Goal: Task Accomplishment & Management: Manage account settings

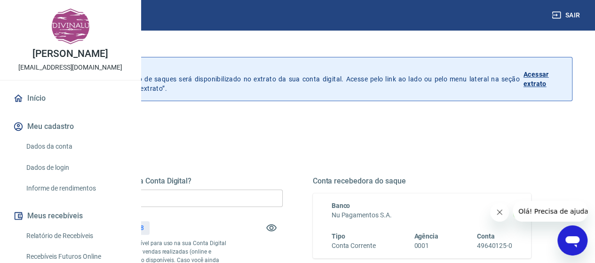
scroll to position [94, 0]
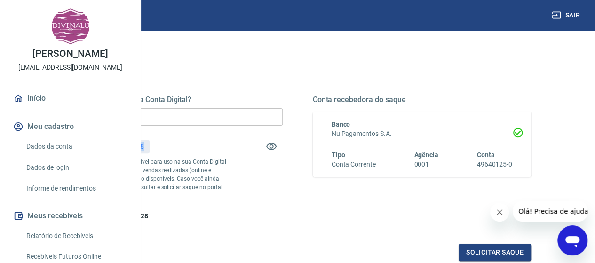
drag, startPoint x: 261, startPoint y: 146, endPoint x: 281, endPoint y: 144, distance: 20.4
click at [150, 144] on div "R$ 321,28" at bounding box center [129, 147] width 41 height 14
copy p "321,28"
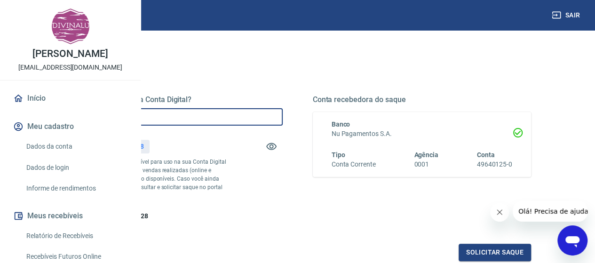
drag, startPoint x: 242, startPoint y: 114, endPoint x: 134, endPoint y: 116, distance: 108.3
click at [134, 116] on div "Sair [PERSON_NAME] [EMAIL_ADDRESS][DOMAIN_NAME] Início Meu cadastro Dados da co…" at bounding box center [297, 37] width 595 height 263
paste input "321,28"
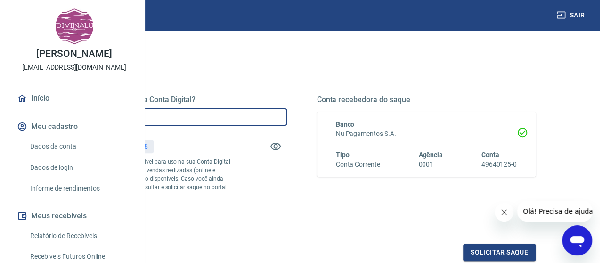
scroll to position [218, 0]
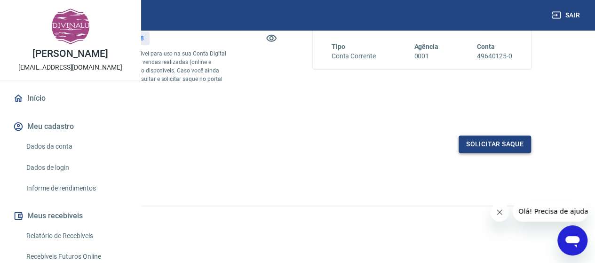
type input "R$ 321,28"
click at [481, 143] on button "Solicitar saque" at bounding box center [495, 144] width 72 height 17
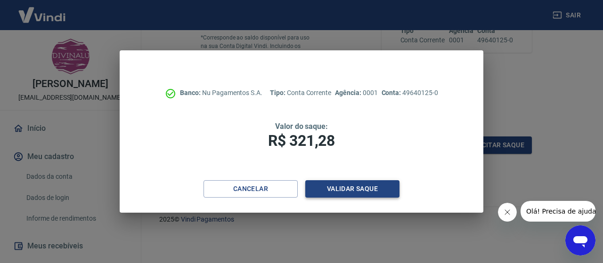
click at [335, 186] on button "Validar saque" at bounding box center [352, 188] width 94 height 17
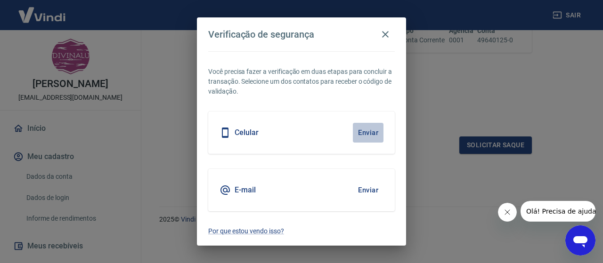
click at [373, 133] on button "Enviar" at bounding box center [368, 133] width 31 height 20
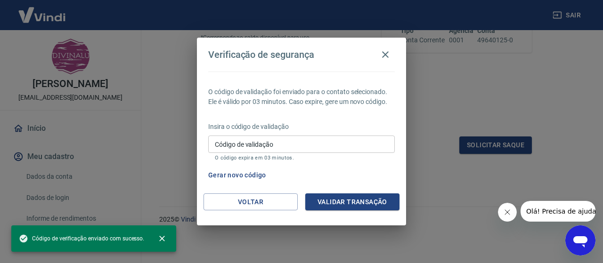
click at [373, 133] on div "Insira o código de validação Código de validação Código de validação O código e…" at bounding box center [301, 142] width 186 height 41
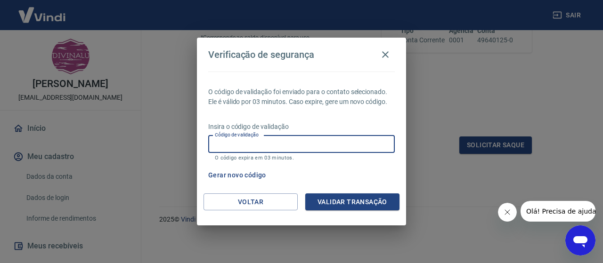
click at [314, 147] on input "Código de validação" at bounding box center [301, 144] width 186 height 17
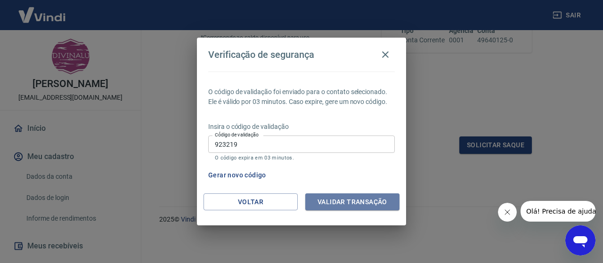
click at [339, 209] on button "Validar transação" at bounding box center [352, 201] width 94 height 17
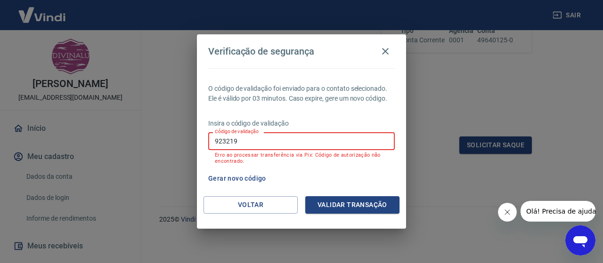
drag, startPoint x: 256, startPoint y: 138, endPoint x: 190, endPoint y: 137, distance: 65.9
click at [190, 137] on div "Verificação de segurança O código de validação foi enviado para o contato selec…" at bounding box center [301, 131] width 603 height 263
type input "670760"
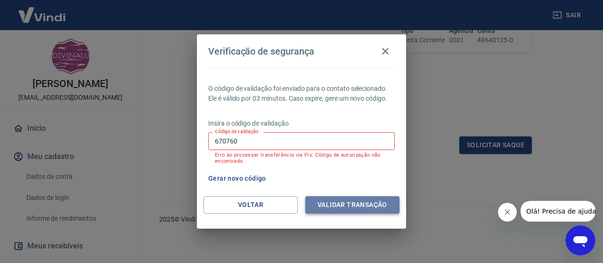
click at [339, 202] on button "Validar transação" at bounding box center [352, 204] width 94 height 17
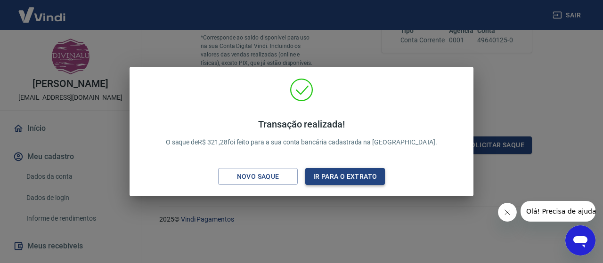
click at [327, 176] on button "Ir para o extrato" at bounding box center [345, 176] width 80 height 17
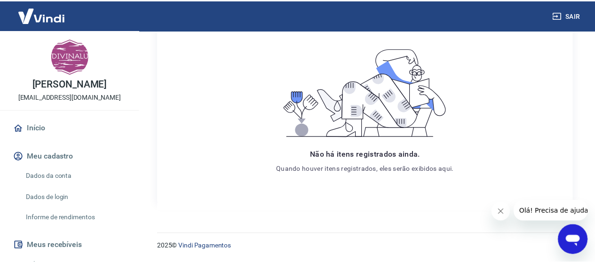
scroll to position [17, 0]
